Goal: Task Accomplishment & Management: Manage account settings

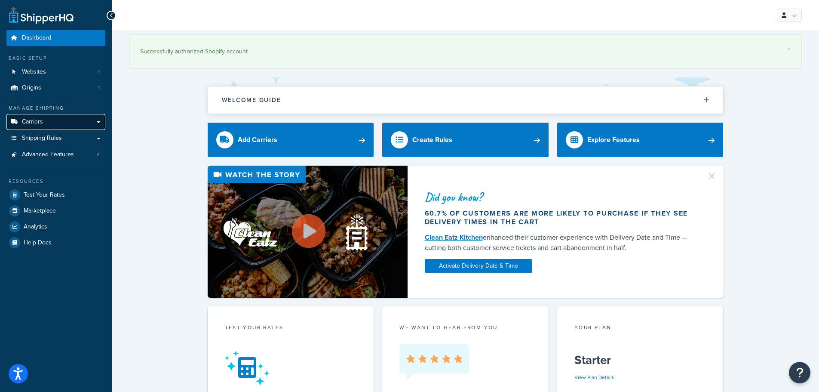
click at [38, 120] on span "Carriers" at bounding box center [32, 121] width 21 height 7
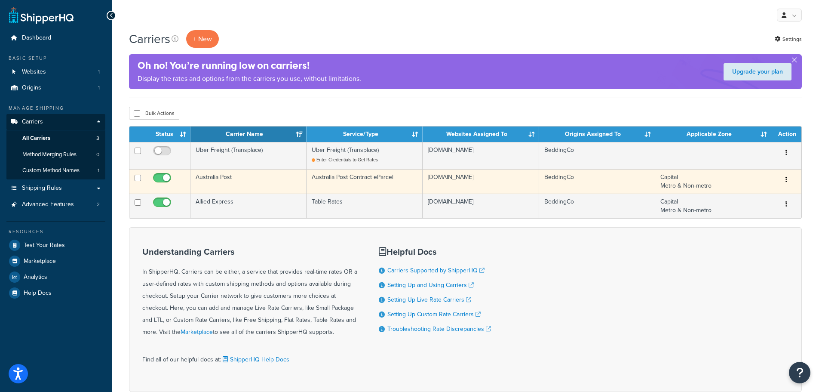
click at [785, 180] on button "button" at bounding box center [786, 180] width 12 height 14
click at [745, 198] on link "Edit" at bounding box center [751, 197] width 68 height 18
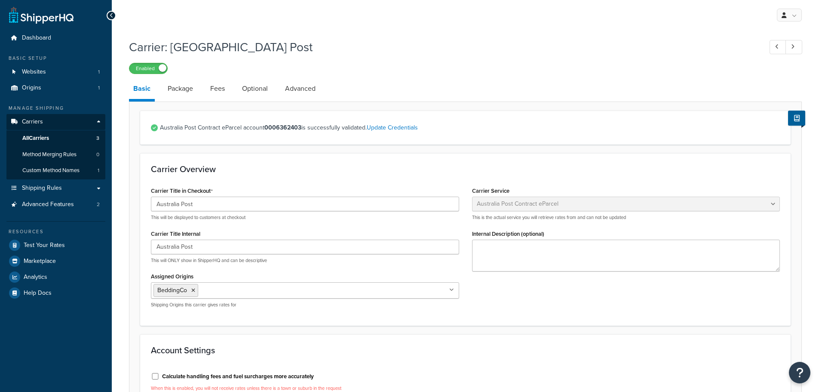
select select "eParcel"
click at [300, 88] on link "Advanced" at bounding box center [300, 88] width 39 height 21
select select "false"
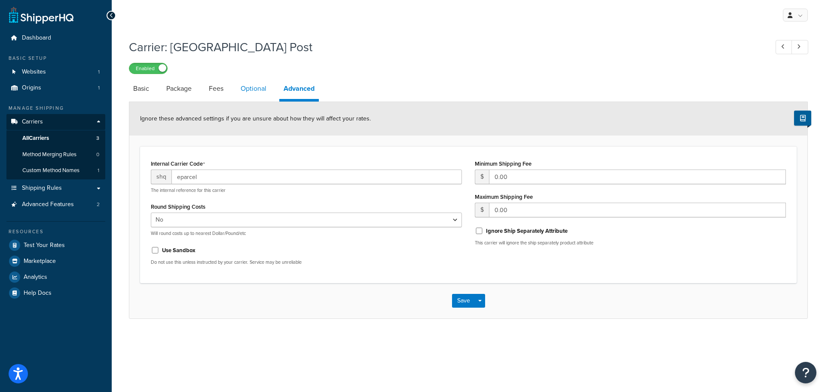
click at [256, 89] on link "Optional" at bounding box center [253, 88] width 34 height 21
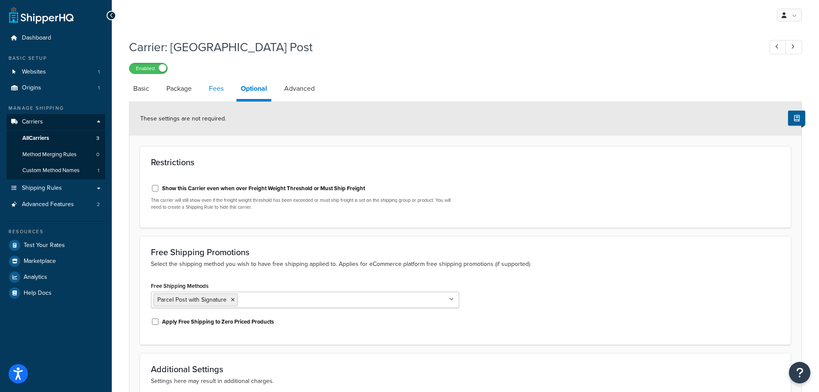
click at [212, 88] on link "Fees" at bounding box center [216, 88] width 23 height 21
select select "AFTER"
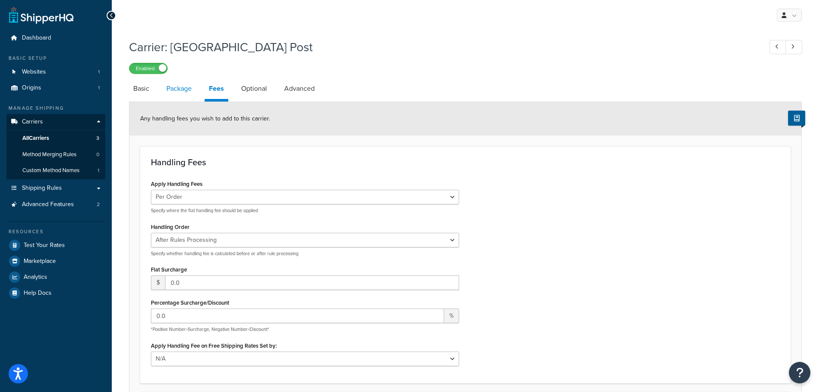
click at [183, 89] on link "Package" at bounding box center [179, 88] width 34 height 21
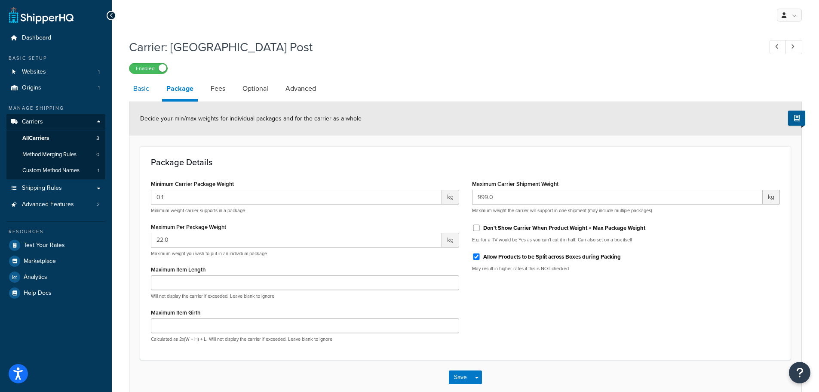
click at [138, 94] on link "Basic" at bounding box center [141, 88] width 25 height 21
select select "eParcel"
select select "AFTER"
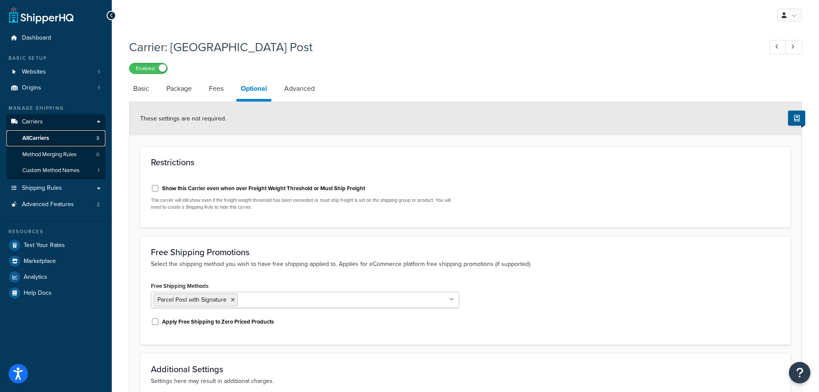
click at [42, 139] on span "All Carriers" at bounding box center [35, 138] width 27 height 7
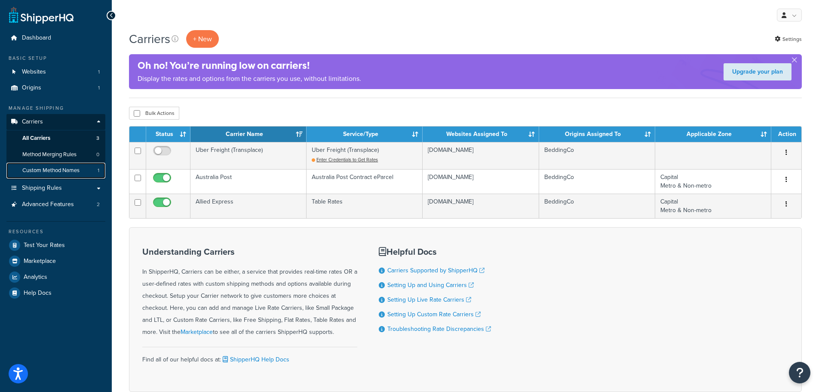
click at [55, 173] on span "Custom Method Names" at bounding box center [50, 170] width 57 height 7
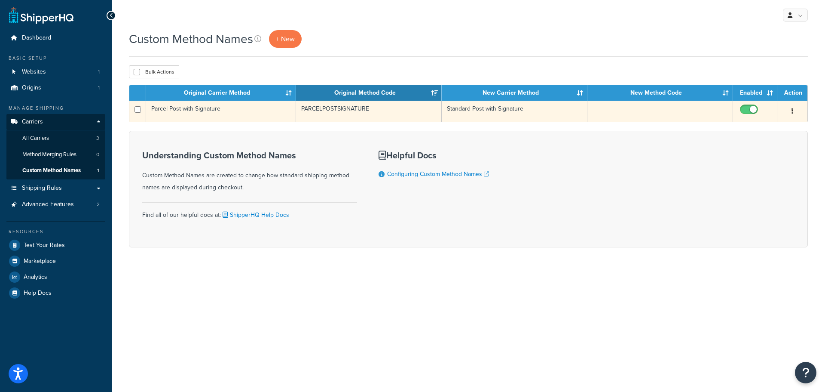
click at [793, 110] on icon "button" at bounding box center [793, 111] width 2 height 6
click at [762, 129] on link "Edit" at bounding box center [758, 129] width 68 height 18
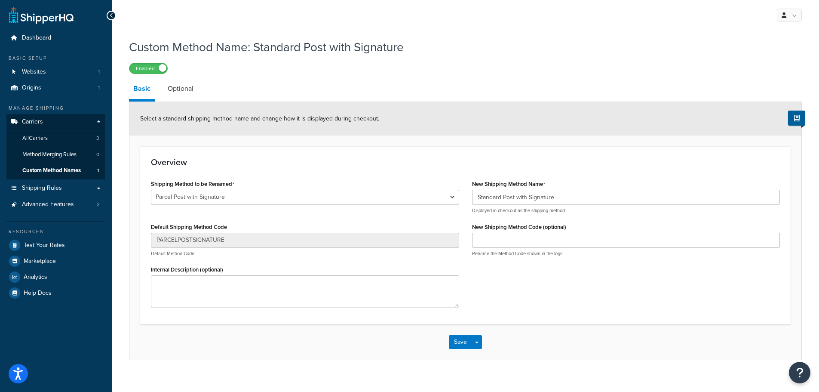
scroll to position [11, 0]
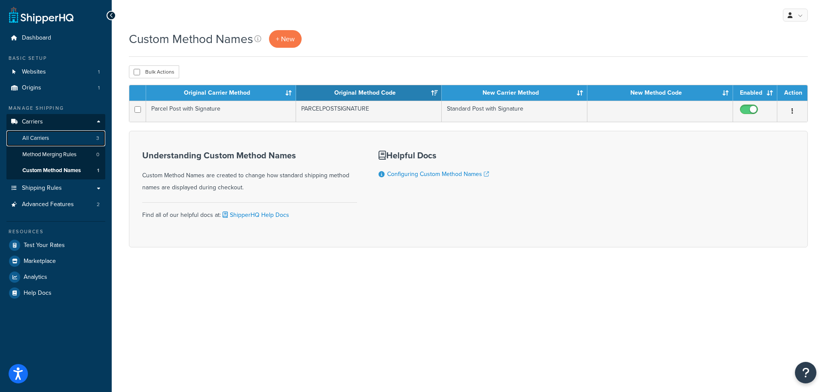
click at [40, 137] on span "All Carriers" at bounding box center [35, 138] width 27 height 7
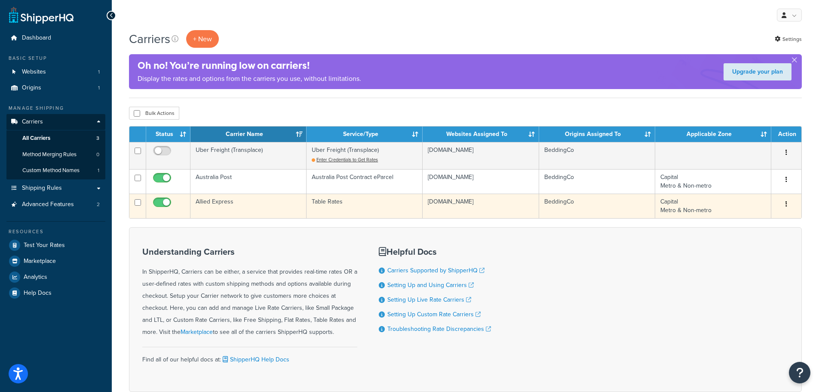
click at [788, 203] on button "button" at bounding box center [786, 204] width 12 height 14
click at [759, 221] on link "Edit" at bounding box center [751, 221] width 68 height 18
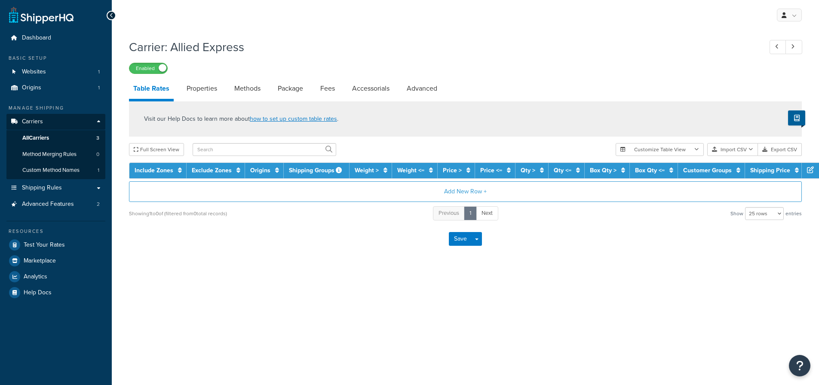
select select "25"
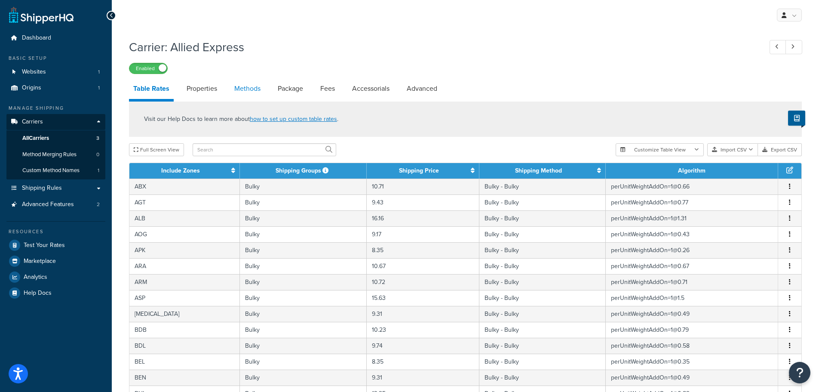
click at [252, 86] on link "Methods" at bounding box center [247, 88] width 35 height 21
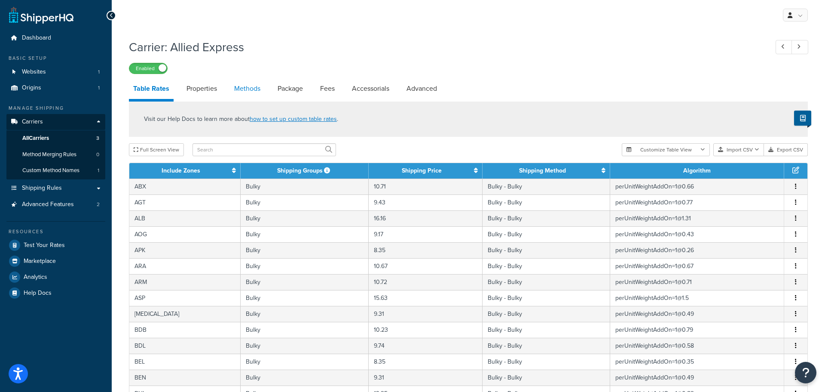
select select "25"
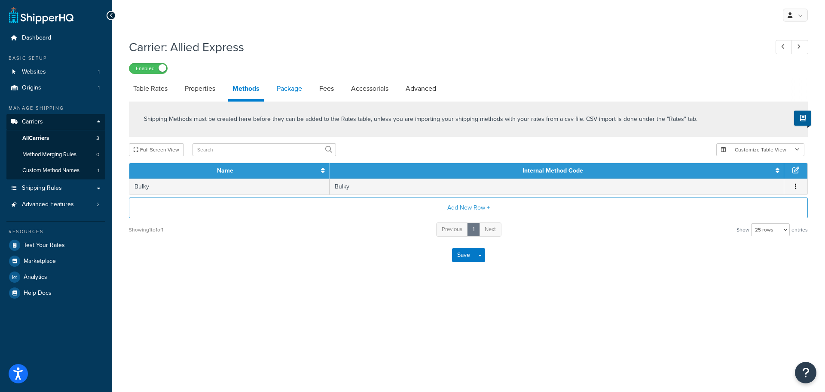
click at [301, 88] on link "Package" at bounding box center [290, 88] width 34 height 21
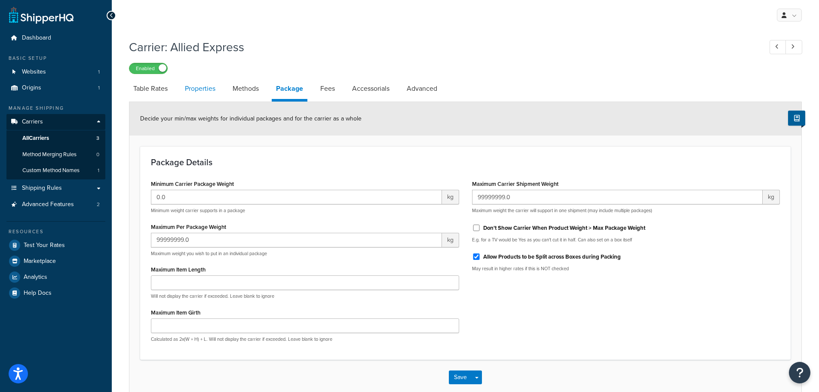
click at [207, 87] on link "Properties" at bounding box center [200, 88] width 39 height 21
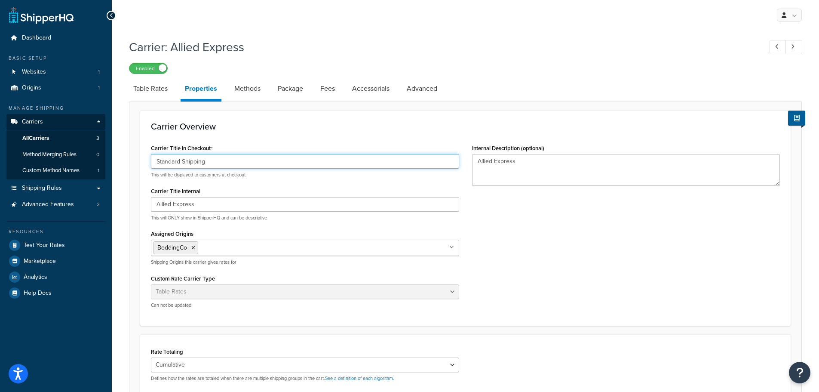
click at [183, 162] on input "Standard Shipping" at bounding box center [305, 161] width 308 height 15
click at [253, 136] on div "Carrier Overview Carrier Title in Checkout Shipping This will be displayed to c…" at bounding box center [465, 217] width 650 height 215
click at [156, 161] on input "Shipping" at bounding box center [305, 161] width 308 height 15
click at [156, 160] on input "Oversized Shipping" at bounding box center [305, 161] width 308 height 15
click at [184, 159] on input "Oversized Shipping" at bounding box center [305, 161] width 308 height 15
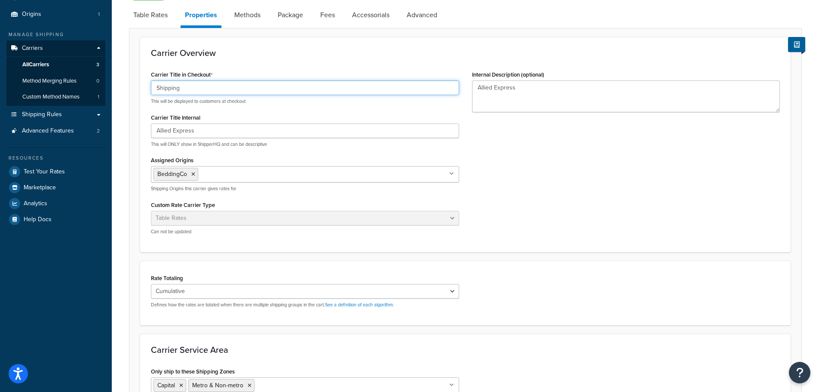
scroll to position [187, 0]
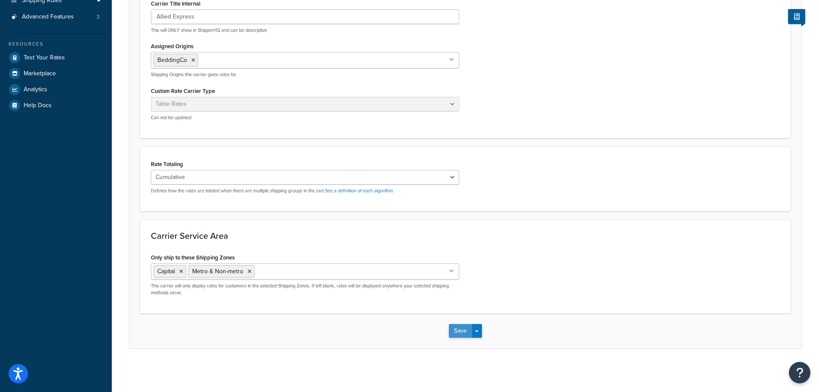
type input "Shipping"
click at [463, 334] on button "Save" at bounding box center [460, 331] width 23 height 14
